Goal: Task Accomplishment & Management: Manage account settings

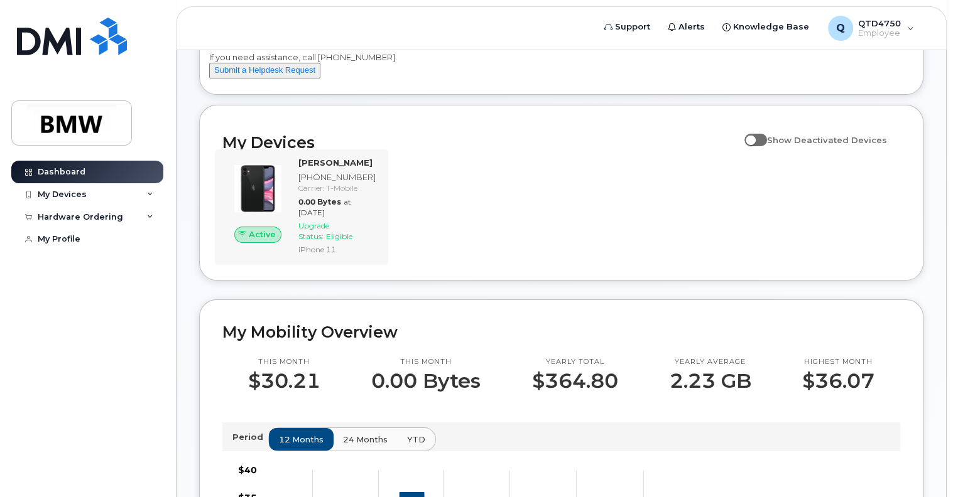
scroll to position [126, 0]
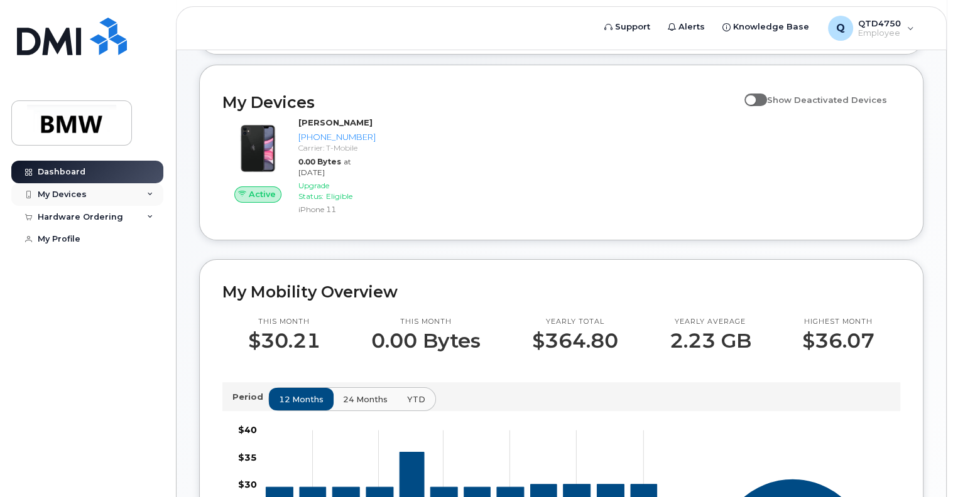
click at [163, 190] on div "My Devices" at bounding box center [87, 194] width 152 height 23
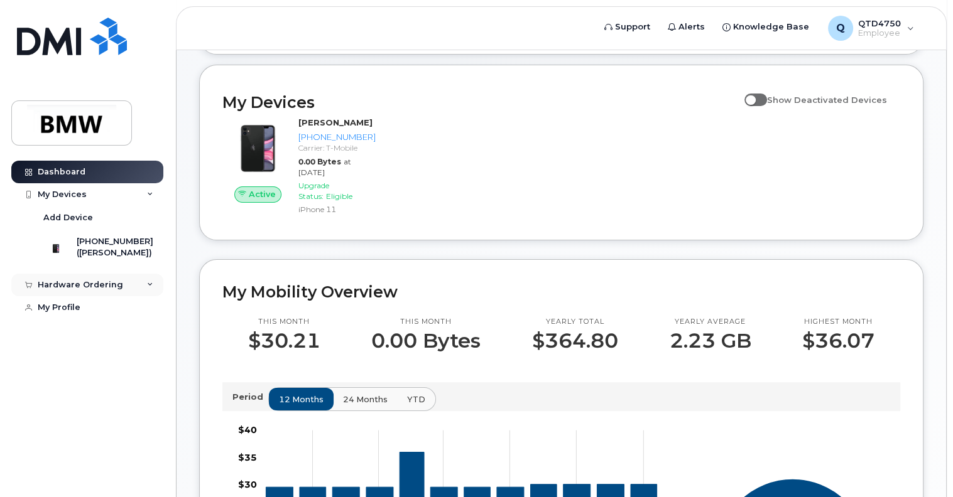
click at [138, 288] on div "Hardware Ordering" at bounding box center [87, 285] width 152 height 23
click at [128, 286] on div "Hardware Ordering" at bounding box center [87, 285] width 152 height 23
click at [41, 313] on div "My Profile" at bounding box center [59, 308] width 43 height 10
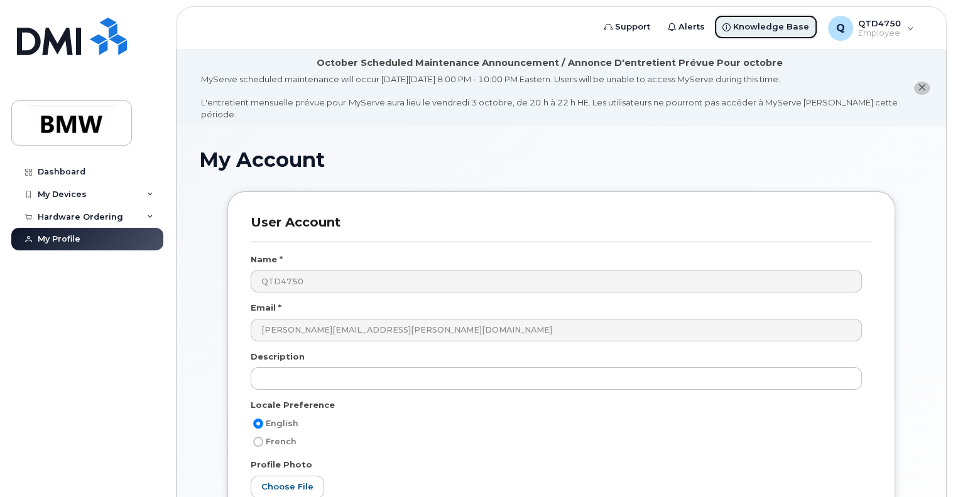
click at [796, 23] on span "Knowledge Base" at bounding box center [771, 27] width 76 height 13
